Goal: Task Accomplishment & Management: Complete application form

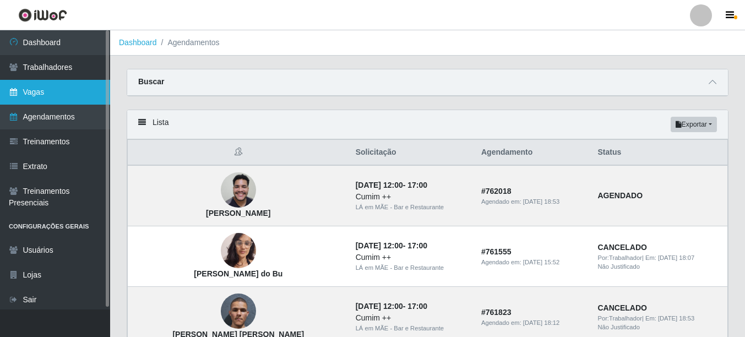
click at [41, 89] on link "Vagas" at bounding box center [55, 92] width 110 height 25
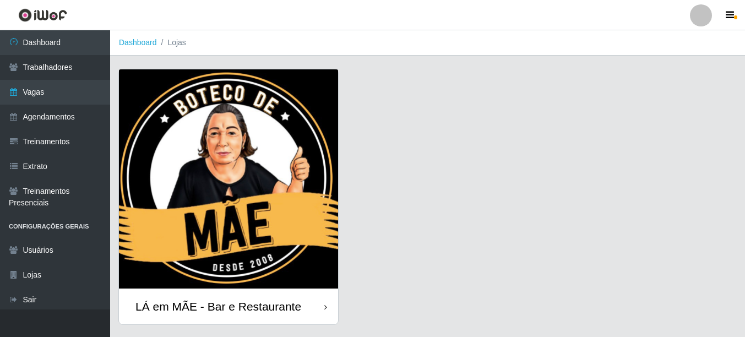
click at [290, 309] on div "LÁ em MÃE - Bar e Restaurante" at bounding box center [218, 307] width 166 height 14
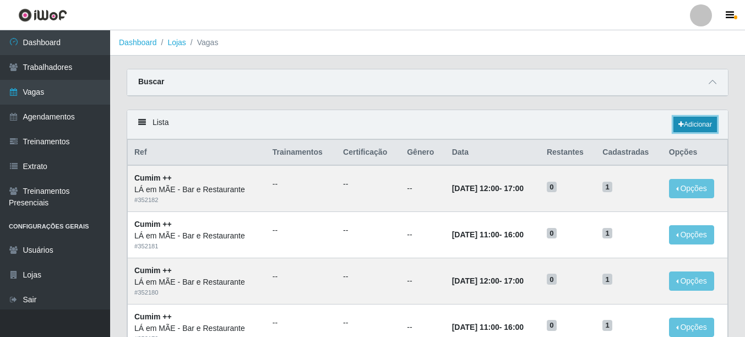
click at [691, 121] on link "Adicionar" at bounding box center [696, 124] width 44 height 15
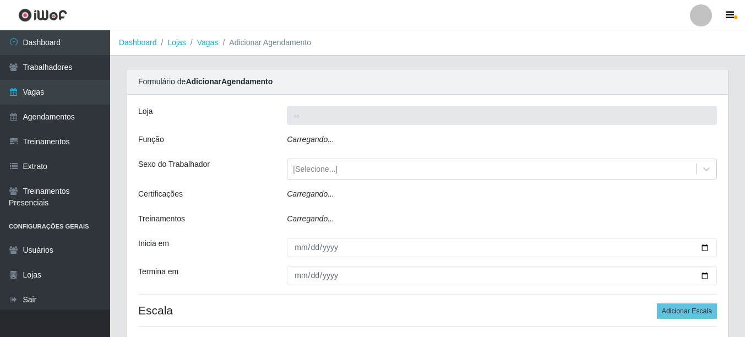
type input "LÁ em MÃE - Bar e Restaurante"
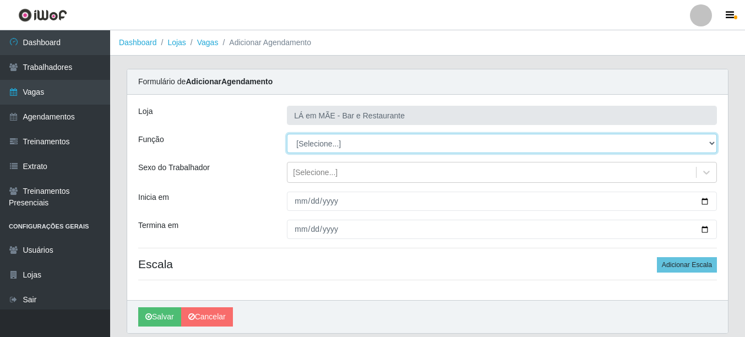
click at [329, 145] on select "[Selecione...] ASG ASG + ASG ++ Auxiliar de Cozinha Auxiliar de Cozinha + Auxil…" at bounding box center [502, 143] width 430 height 19
select select "17"
click at [287, 134] on select "[Selecione...] ASG ASG + ASG ++ Auxiliar de Cozinha Auxiliar de Cozinha + Auxil…" at bounding box center [502, 143] width 430 height 19
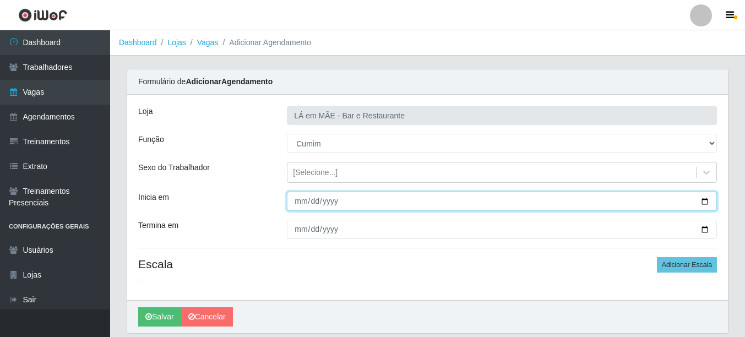
click at [703, 198] on input "Inicia em" at bounding box center [502, 201] width 430 height 19
type input "[DATE]"
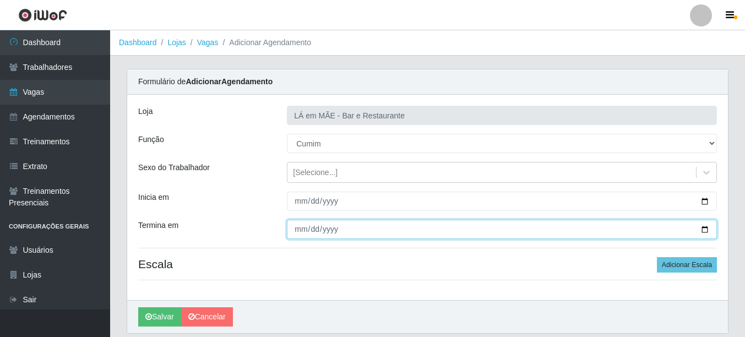
click at [706, 228] on input "Termina em" at bounding box center [502, 229] width 430 height 19
type input "[DATE]"
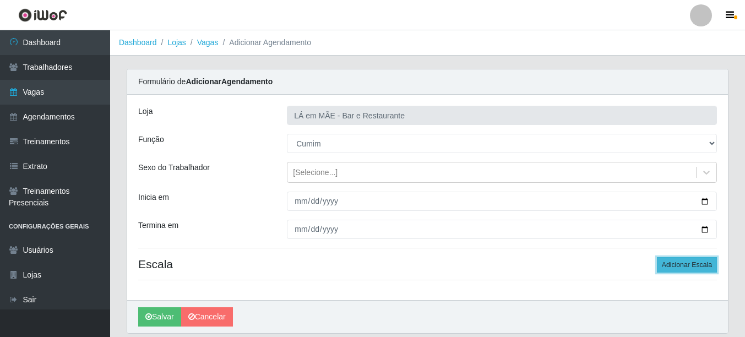
click at [676, 267] on button "Adicionar Escala" at bounding box center [687, 264] width 60 height 15
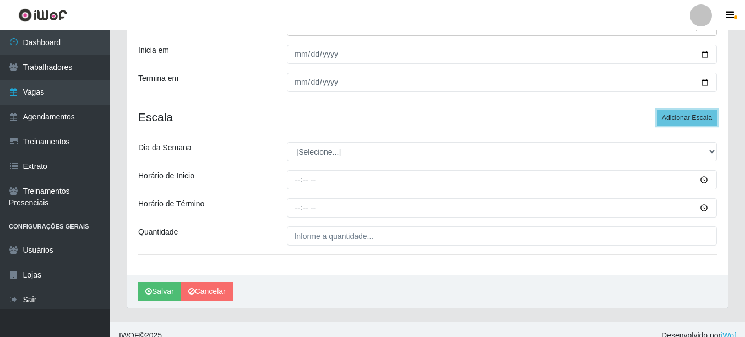
scroll to position [159, 0]
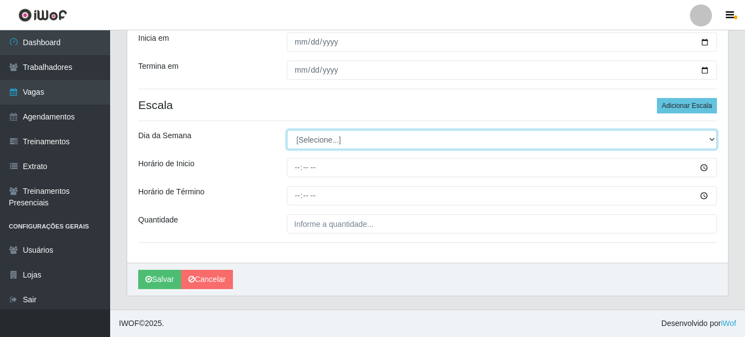
click at [312, 140] on select "[Selecione...] Segunda Terça Quarta Quinta Sexta Sábado Domingo" at bounding box center [502, 139] width 430 height 19
select select "5"
click at [287, 130] on select "[Selecione...] Segunda Terça Quarta Quinta Sexta Sábado Domingo" at bounding box center [502, 139] width 430 height 19
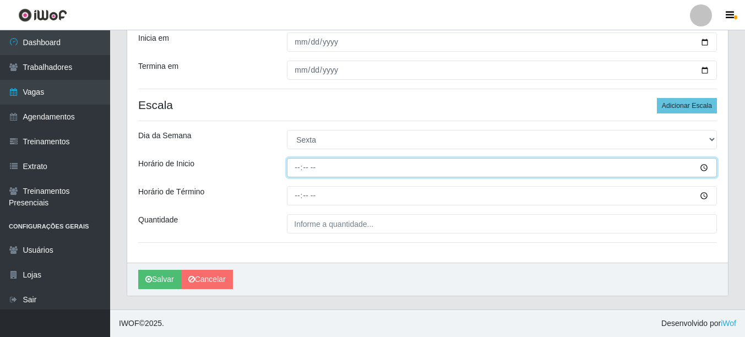
click at [297, 170] on input "Horário de Inicio" at bounding box center [502, 167] width 430 height 19
type input "11:00"
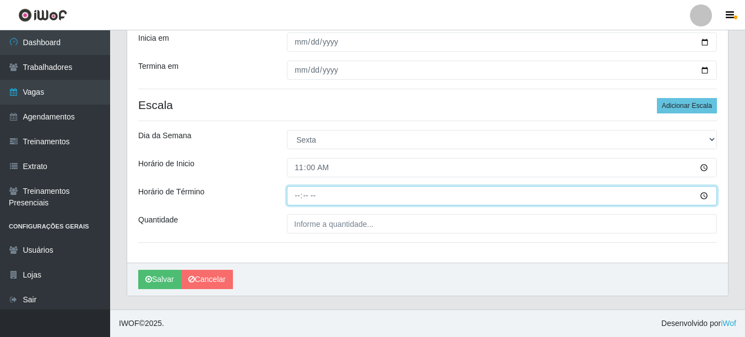
click at [297, 196] on input "Horário de Término" at bounding box center [502, 195] width 430 height 19
type input "16:00"
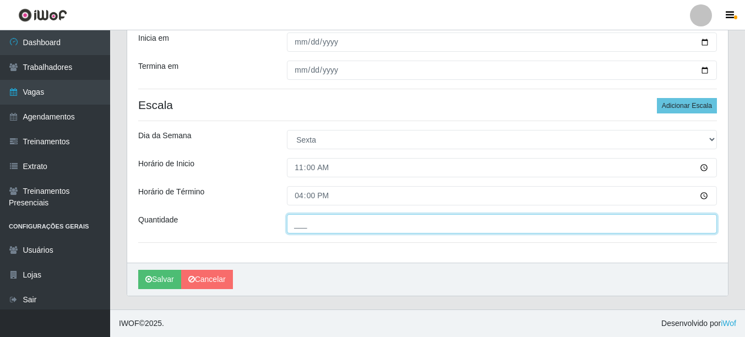
click at [311, 226] on input "___" at bounding box center [502, 223] width 430 height 19
type input "1__"
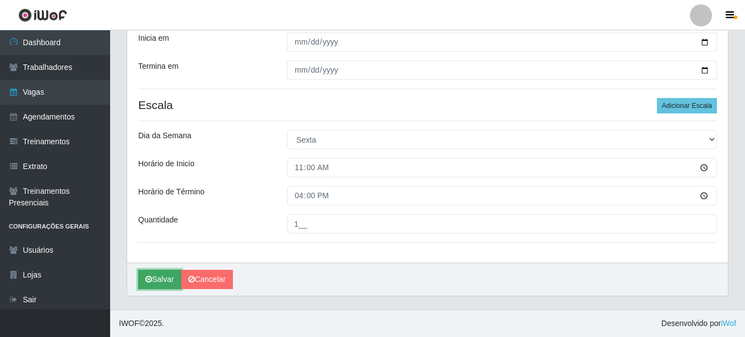
click at [152, 284] on button "Salvar" at bounding box center [159, 279] width 43 height 19
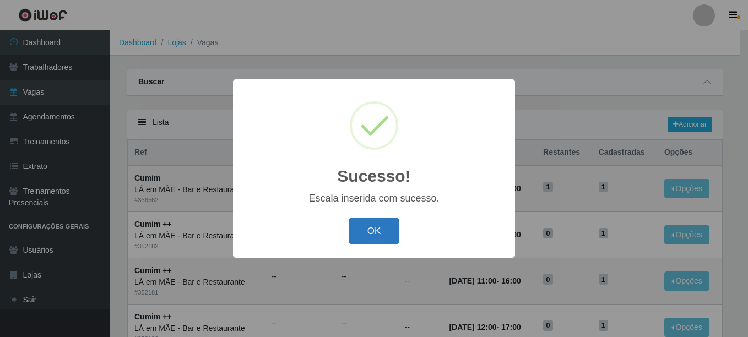
click at [363, 239] on button "OK" at bounding box center [374, 231] width 51 height 26
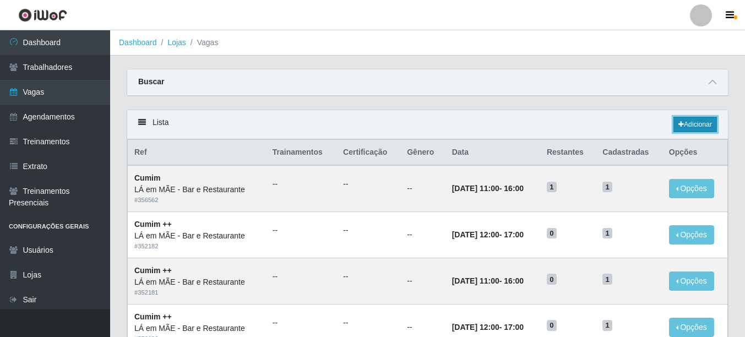
click at [702, 127] on link "Adicionar" at bounding box center [696, 124] width 44 height 15
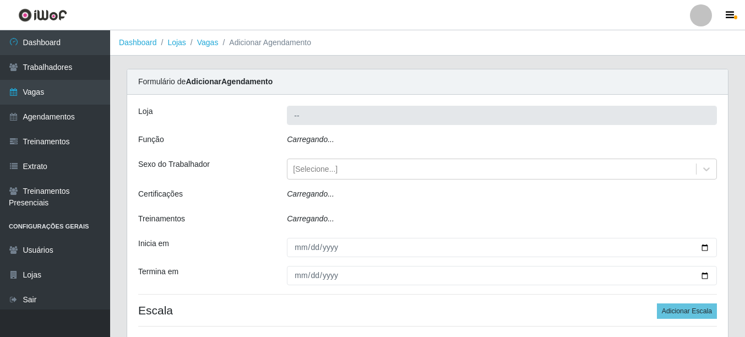
type input "LÁ em MÃE - Bar e Restaurante"
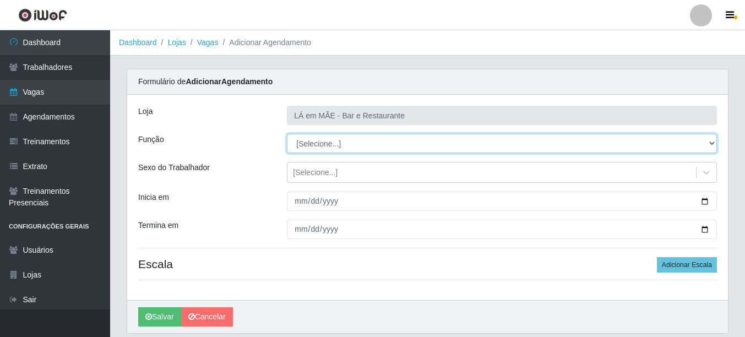
click at [312, 144] on select "[Selecione...] ASG ASG + ASG ++ Auxiliar de Cozinha Auxiliar de Cozinha + Auxil…" at bounding box center [502, 143] width 430 height 19
select select "91"
click at [287, 134] on select "[Selecione...] ASG ASG + ASG ++ Auxiliar de Cozinha Auxiliar de Cozinha + Auxil…" at bounding box center [502, 143] width 430 height 19
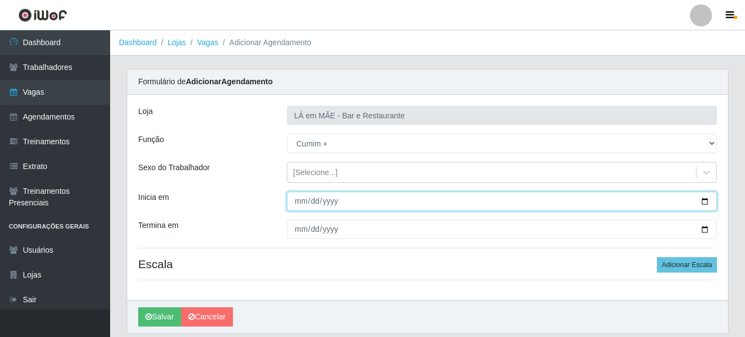
click at [703, 200] on input "Inicia em" at bounding box center [502, 201] width 430 height 19
type input "[DATE]"
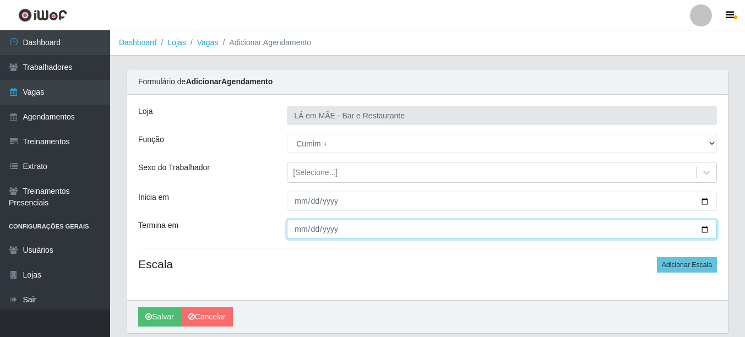
click at [707, 229] on input "Termina em" at bounding box center [502, 229] width 430 height 19
type input "[DATE]"
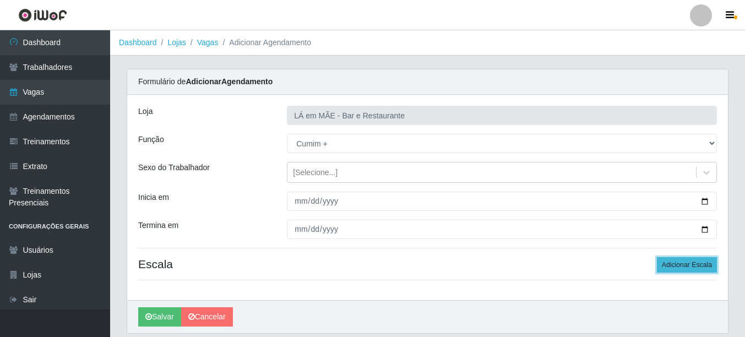
click at [674, 262] on button "Adicionar Escala" at bounding box center [687, 264] width 60 height 15
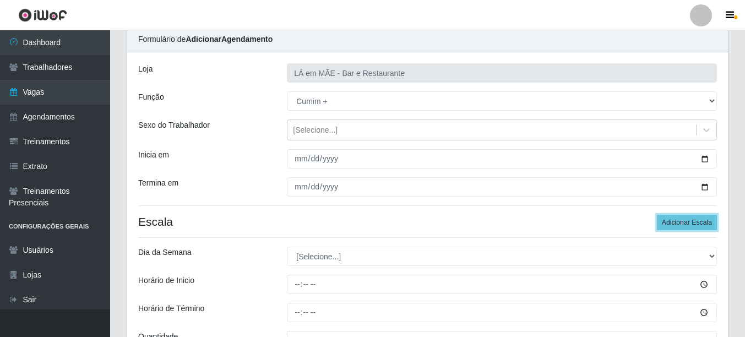
scroll to position [159, 0]
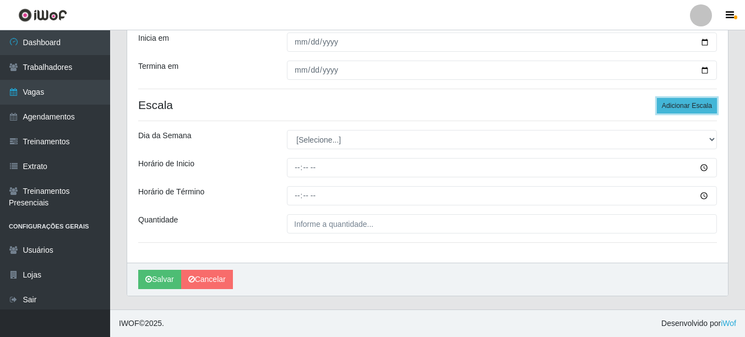
click at [671, 108] on button "Adicionar Escala" at bounding box center [687, 105] width 60 height 15
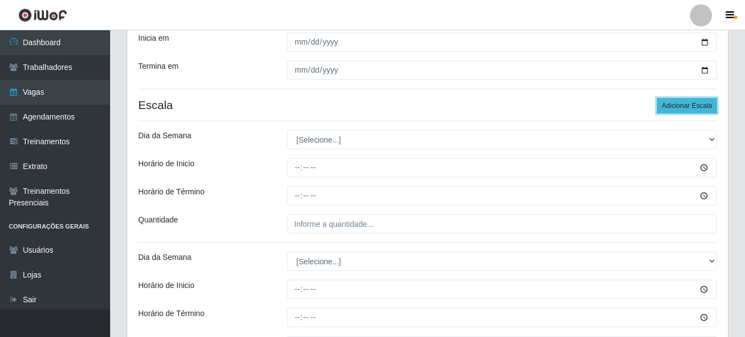
click at [671, 108] on button "Adicionar Escala" at bounding box center [687, 105] width 60 height 15
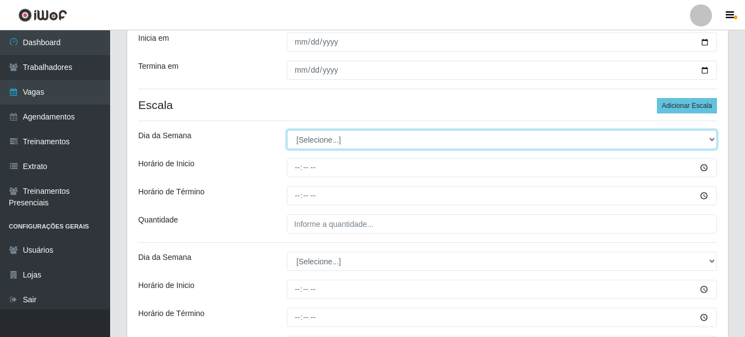
click at [346, 143] on select "[Selecione...] Segunda Terça Quarta Quinta Sexta Sábado Domingo" at bounding box center [502, 139] width 430 height 19
select select "6"
click at [287, 130] on select "[Selecione...] Segunda Terça Quarta Quinta Sexta Sábado Domingo" at bounding box center [502, 139] width 430 height 19
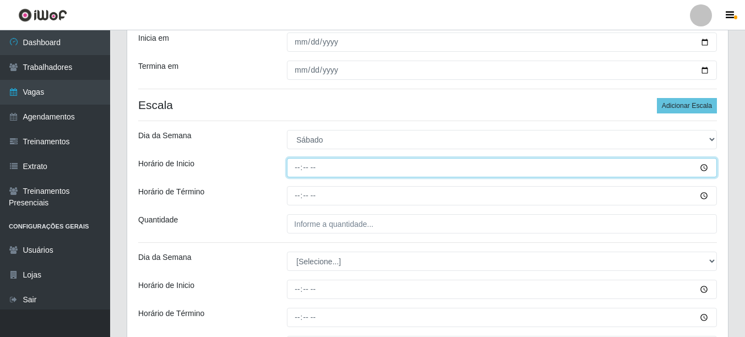
click at [293, 171] on input "Horário de Inicio" at bounding box center [502, 167] width 430 height 19
type input "11:00"
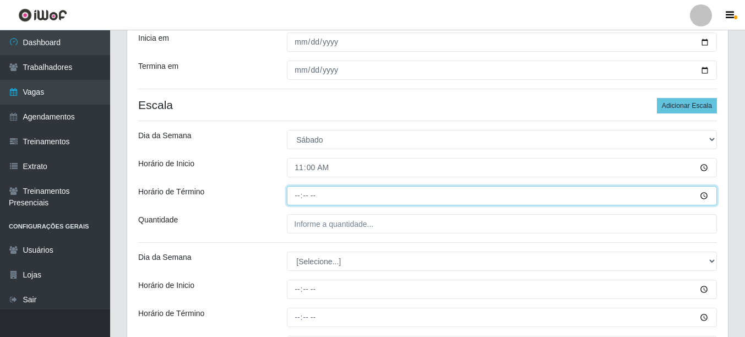
click at [300, 200] on input "Horário de Término" at bounding box center [502, 195] width 430 height 19
type input "16:00"
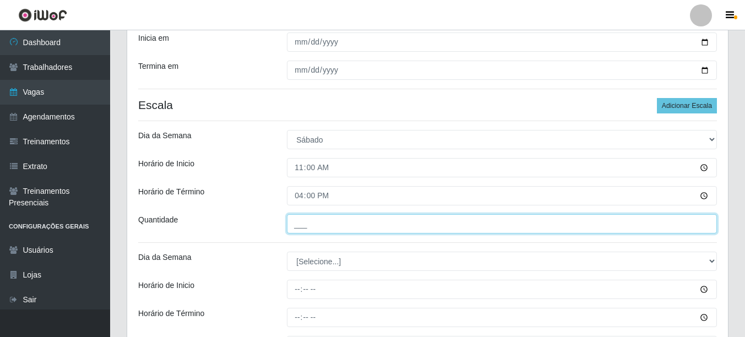
click at [300, 222] on input "___" at bounding box center [502, 223] width 430 height 19
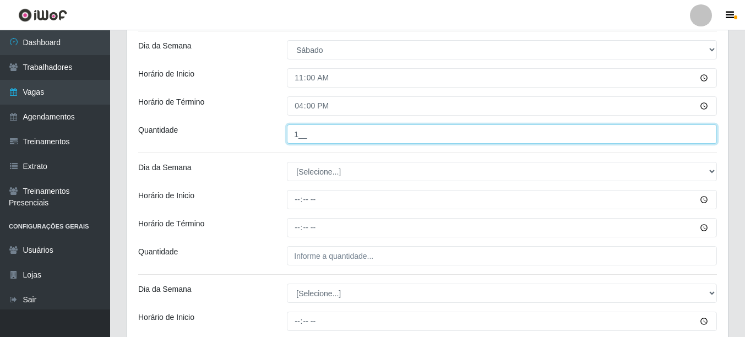
scroll to position [269, 0]
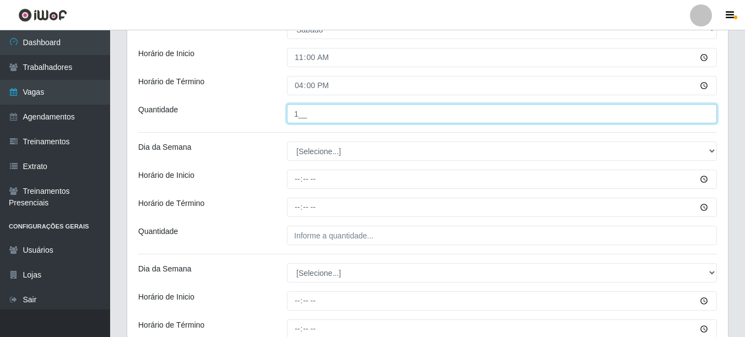
type input "1__"
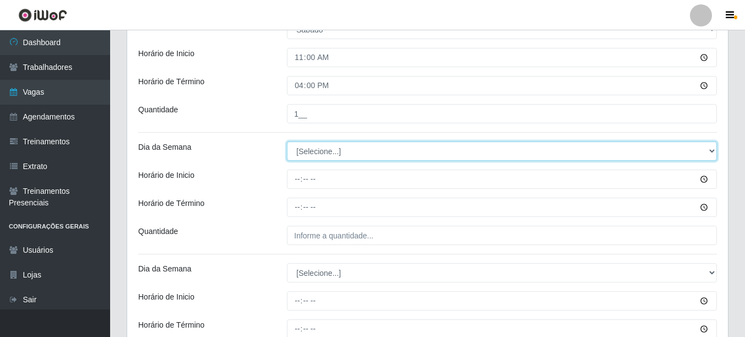
click at [299, 158] on select "[Selecione...] Segunda Terça Quarta Quinta Sexta Sábado Domingo" at bounding box center [502, 151] width 430 height 19
select select "6"
click at [287, 142] on select "[Selecione...] Segunda Terça Quarta Quinta Sexta Sábado Domingo" at bounding box center [502, 151] width 430 height 19
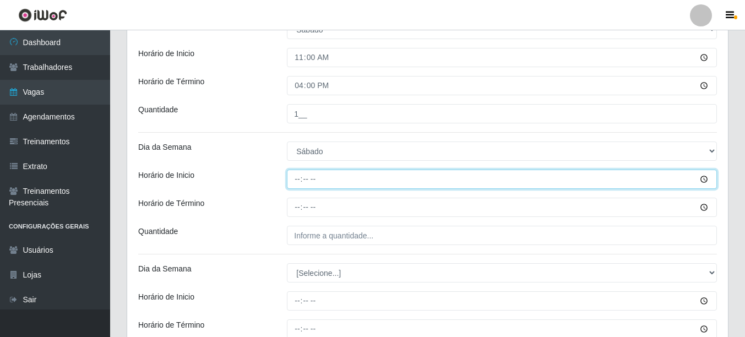
click at [292, 185] on input "Horário de Inicio" at bounding box center [502, 179] width 430 height 19
type input "12:00"
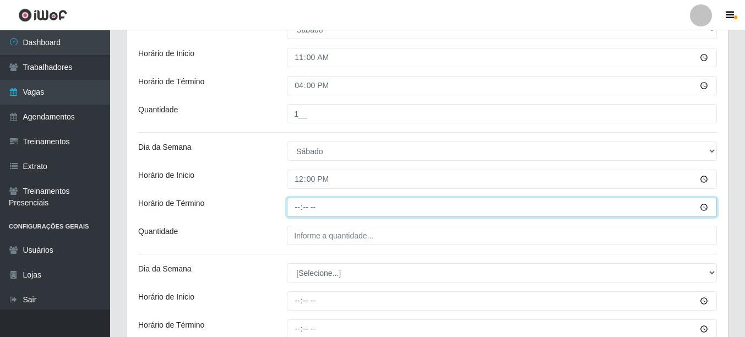
click at [300, 210] on input "Horário de Término" at bounding box center [502, 207] width 430 height 19
type input "17:00"
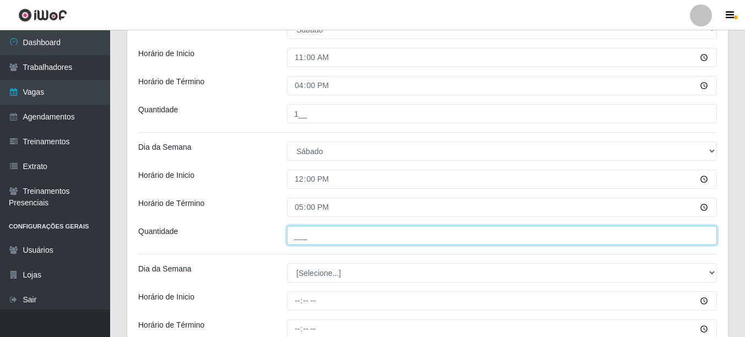
click at [302, 236] on input "___" at bounding box center [502, 235] width 430 height 19
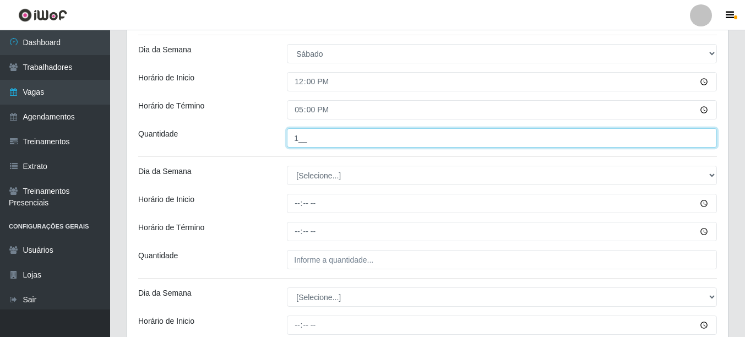
scroll to position [379, 0]
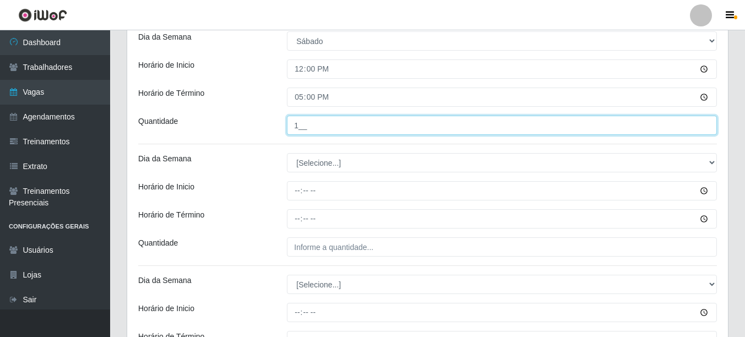
type input "1__"
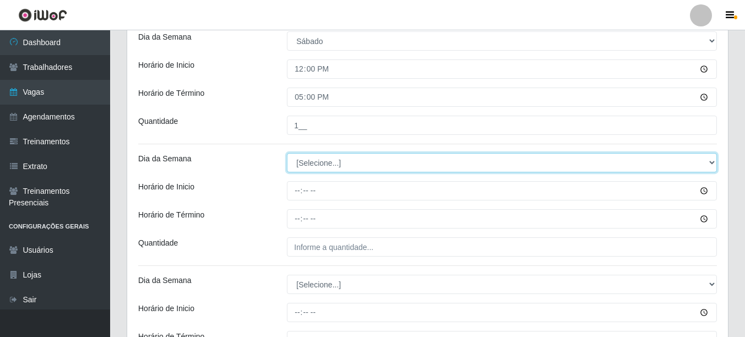
click at [303, 167] on select "[Selecione...] Segunda Terça Quarta Quinta Sexta Sábado Domingo" at bounding box center [502, 162] width 430 height 19
select select "0"
click at [287, 153] on select "[Selecione...] Segunda Terça Quarta Quinta Sexta Sábado Domingo" at bounding box center [502, 162] width 430 height 19
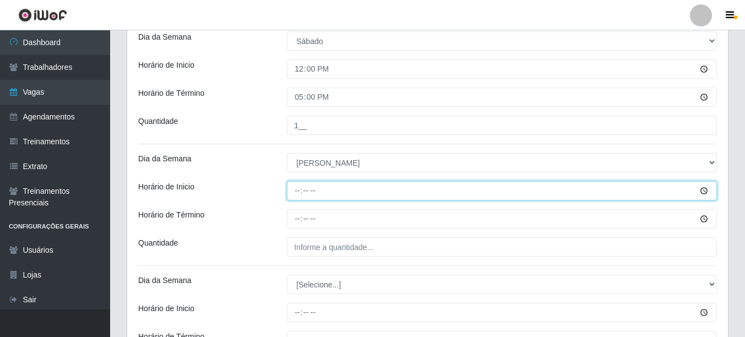
click at [293, 192] on input "Horário de Inicio" at bounding box center [502, 190] width 430 height 19
type input "11:00"
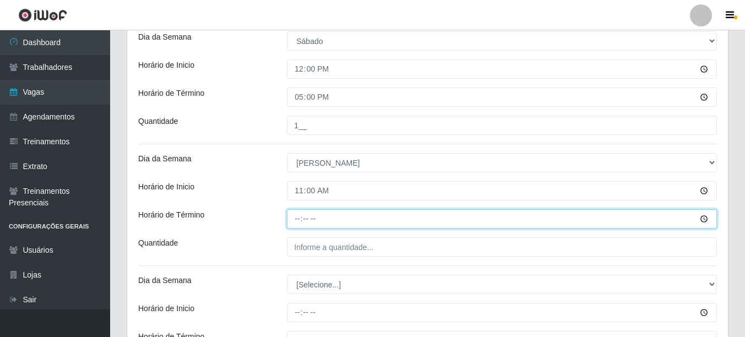
click at [297, 225] on input "Horário de Término" at bounding box center [502, 218] width 430 height 19
type input "16:00"
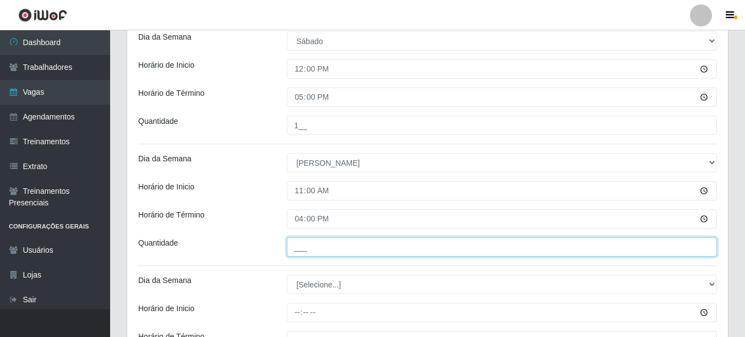
click at [308, 244] on input "___" at bounding box center [502, 246] width 430 height 19
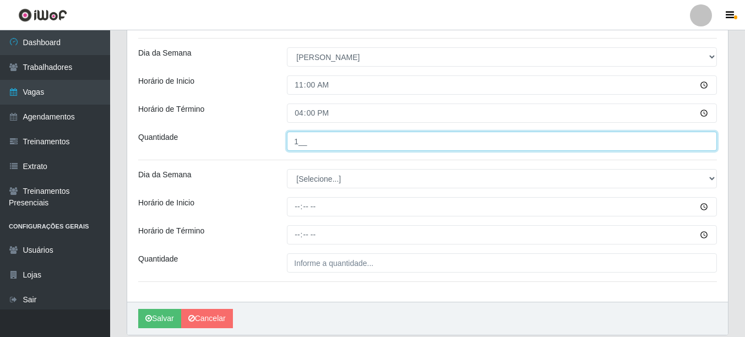
scroll to position [490, 0]
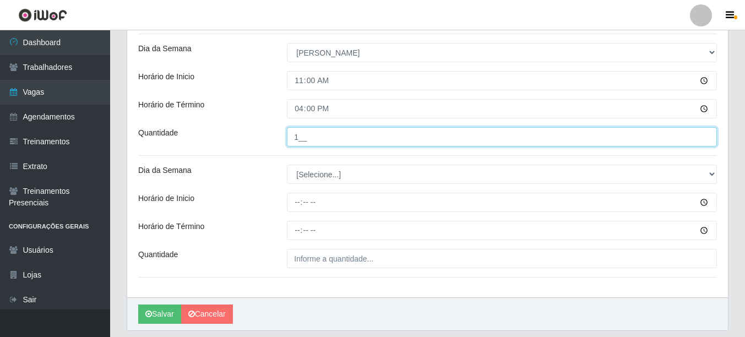
type input "1__"
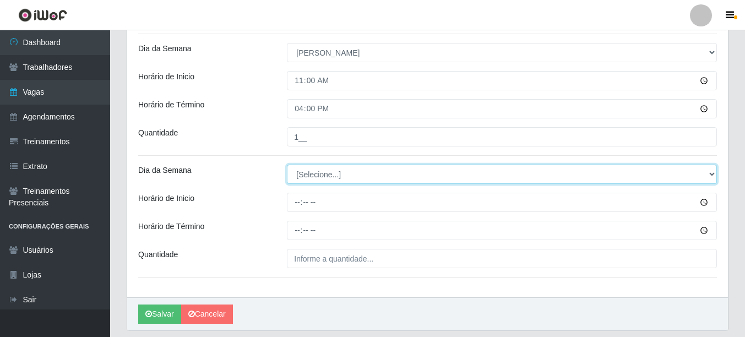
click at [300, 180] on select "[Selecione...] Segunda Terça Quarta Quinta Sexta Sábado Domingo" at bounding box center [502, 174] width 430 height 19
select select "0"
click at [287, 165] on select "[Selecione...] Segunda Terça Quarta Quinta Sexta Sábado Domingo" at bounding box center [502, 174] width 430 height 19
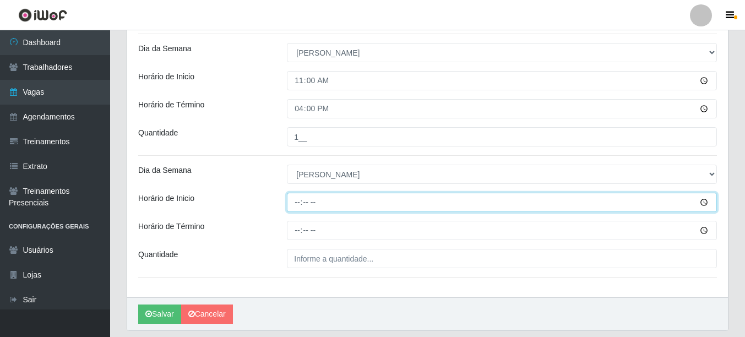
click at [295, 206] on input "Horário de Inicio" at bounding box center [502, 202] width 430 height 19
type input "12:00"
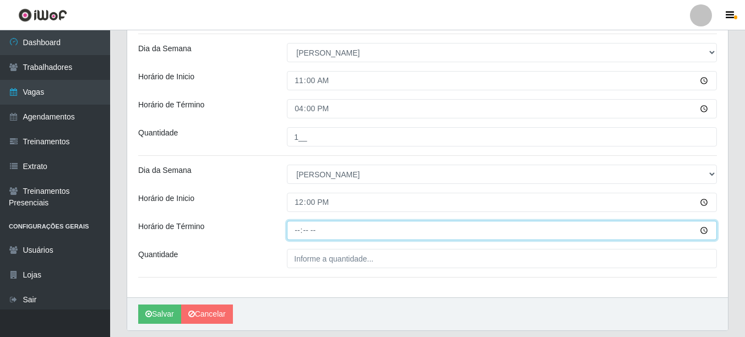
click at [294, 235] on input "Horário de Término" at bounding box center [502, 230] width 430 height 19
type input "17:00"
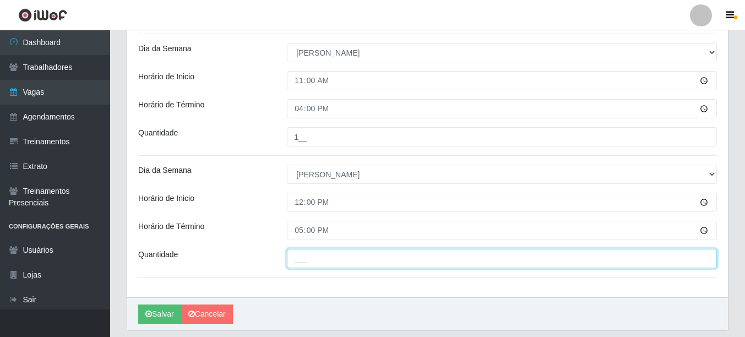
click at [305, 266] on input "___" at bounding box center [502, 258] width 430 height 19
type input "1__"
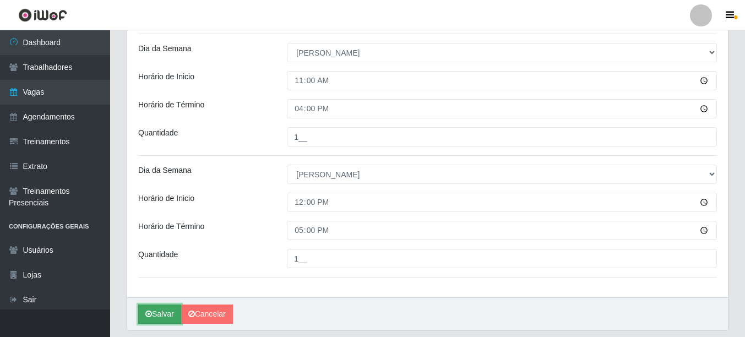
click at [159, 314] on button "Salvar" at bounding box center [159, 314] width 43 height 19
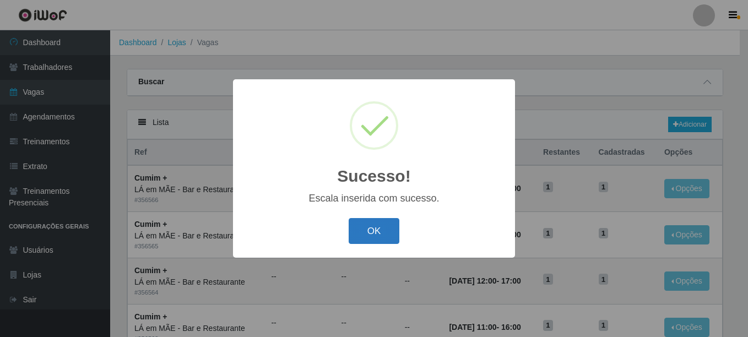
click at [354, 238] on button "OK" at bounding box center [374, 231] width 51 height 26
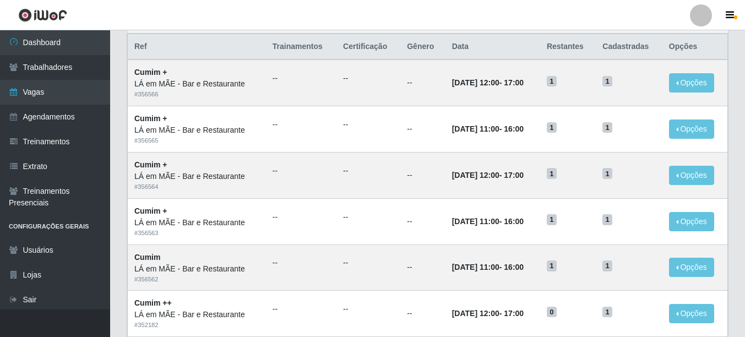
scroll to position [110, 0]
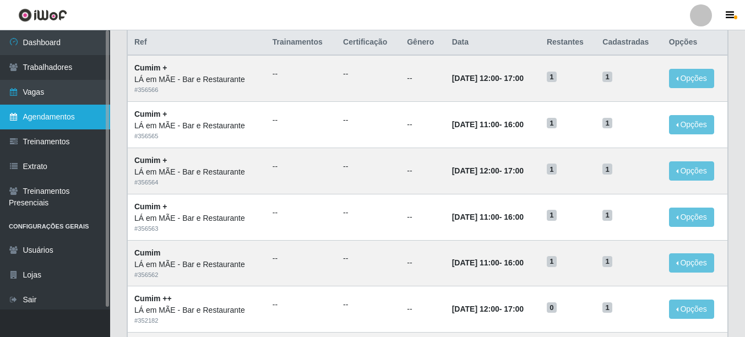
click at [48, 116] on link "Agendamentos" at bounding box center [55, 117] width 110 height 25
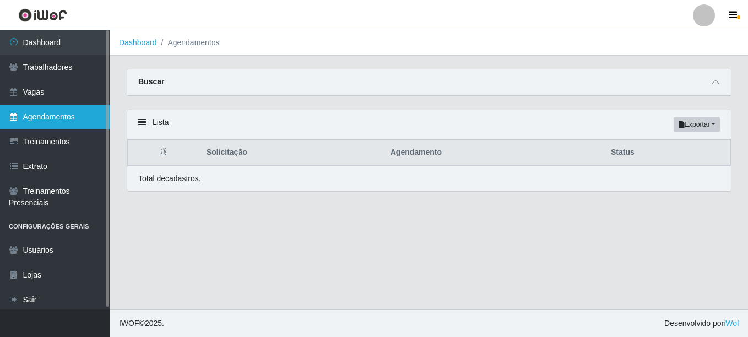
click at [48, 116] on link "Agendamentos" at bounding box center [55, 117] width 110 height 25
